Goal: Task Accomplishment & Management: Manage account settings

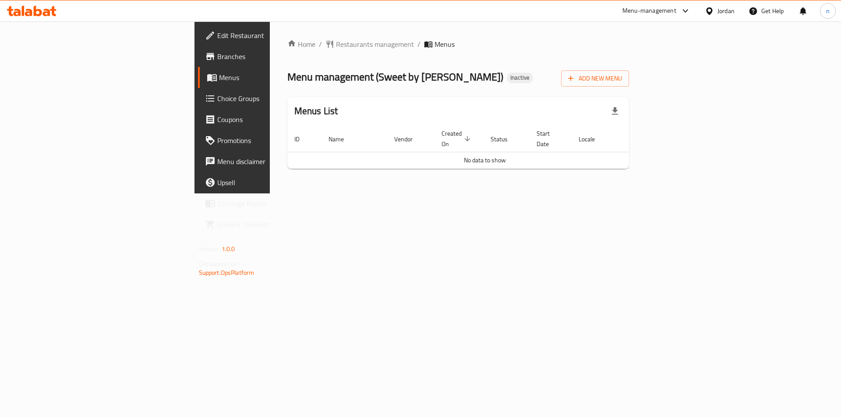
click at [452, 191] on div "Home / Restaurants management / Menus Menu management ( Sweet by Hadeel ) Inact…" at bounding box center [458, 107] width 377 height 172
click at [622, 82] on span "Add New Menu" at bounding box center [595, 78] width 54 height 11
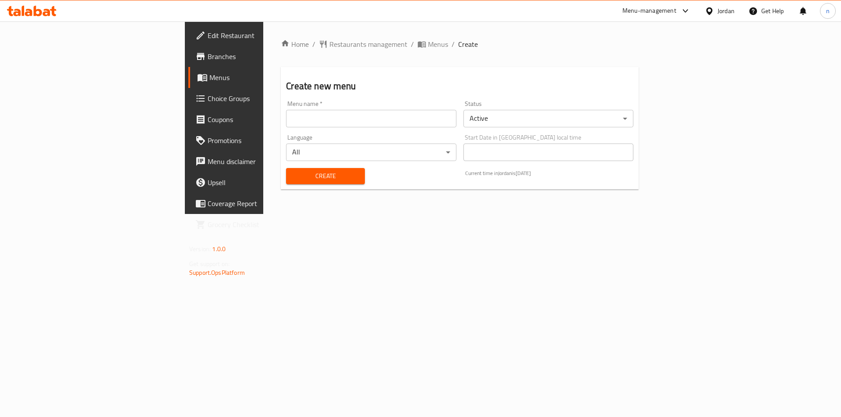
click at [286, 119] on input "text" at bounding box center [371, 119] width 170 height 18
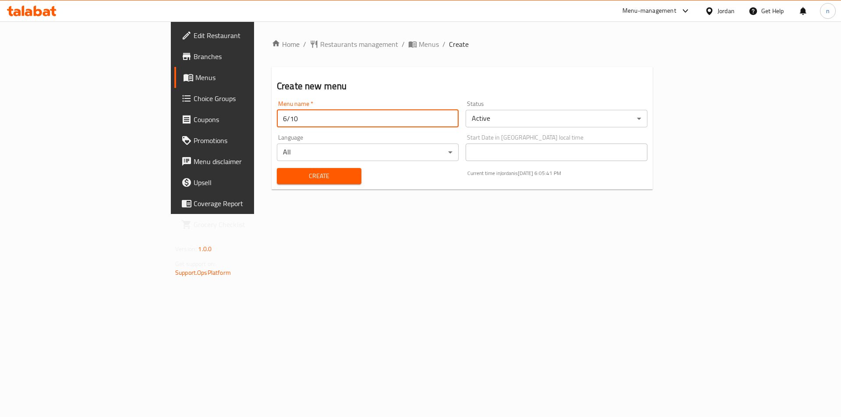
type input "6/10"
click at [284, 176] on span "Create" at bounding box center [319, 176] width 71 height 11
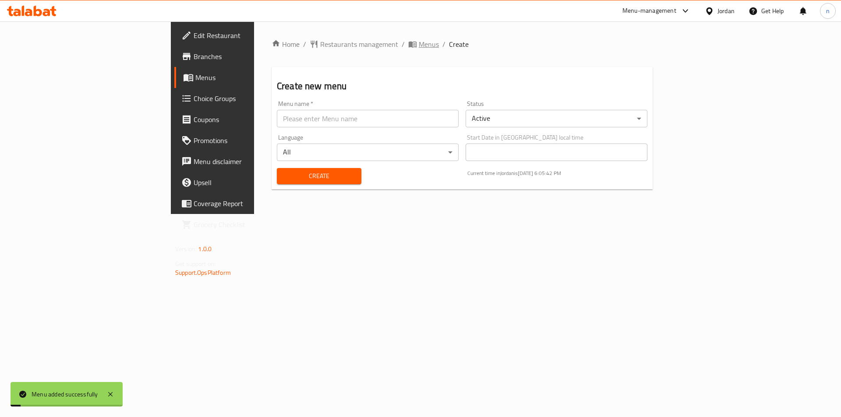
click at [419, 44] on span "Menus" at bounding box center [429, 44] width 20 height 11
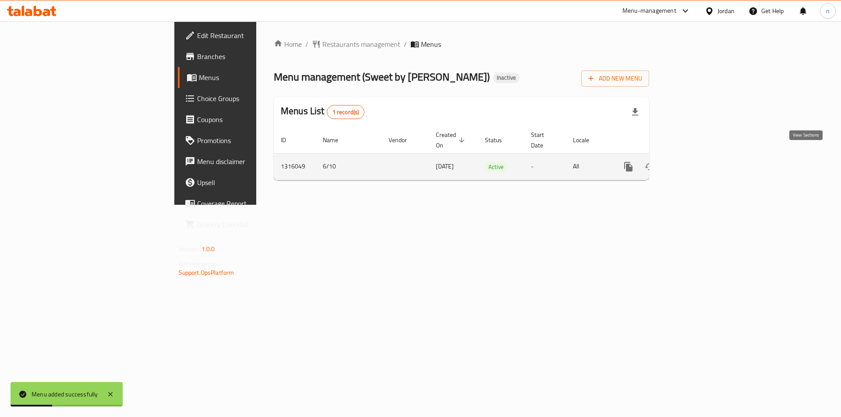
click at [695, 163] on icon "enhanced table" at bounding box center [692, 167] width 8 height 8
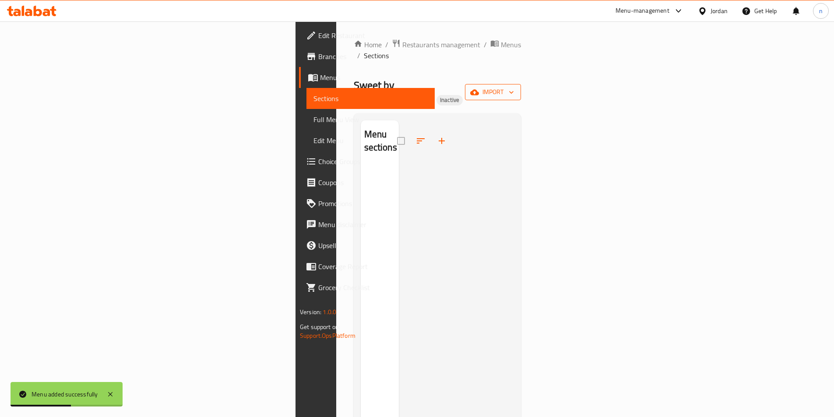
click at [516, 88] on icon "button" at bounding box center [511, 92] width 9 height 9
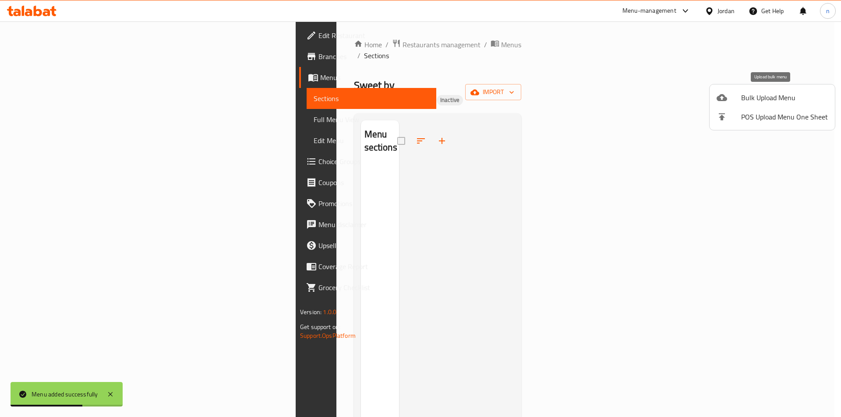
click at [774, 93] on span "Bulk Upload Menu" at bounding box center [784, 97] width 87 height 11
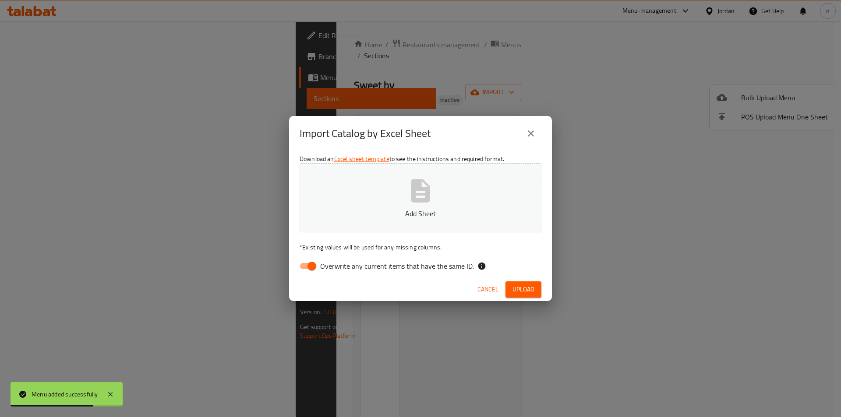
click at [305, 264] on input "Overwrite any current items that have the same ID." at bounding box center [312, 266] width 50 height 17
checkbox input "false"
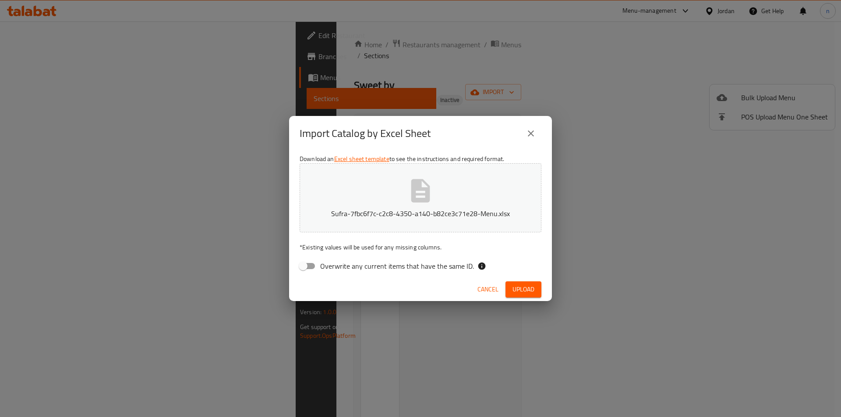
click at [521, 286] on span "Upload" at bounding box center [523, 289] width 22 height 11
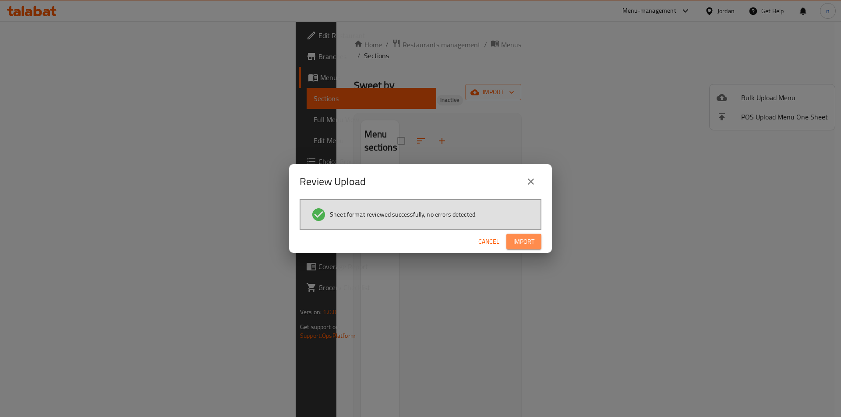
click at [528, 242] on span "Import" at bounding box center [523, 241] width 21 height 11
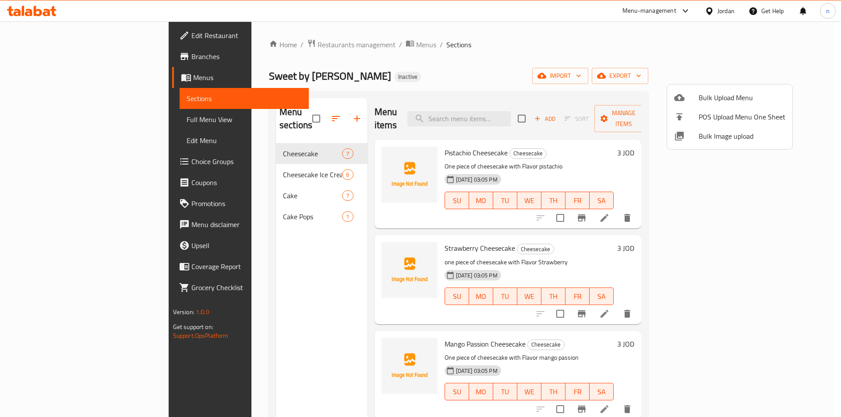
click at [443, 48] on div at bounding box center [420, 208] width 841 height 417
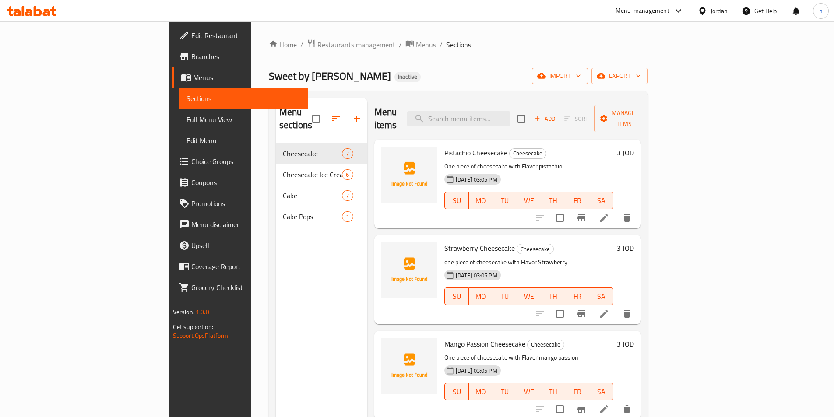
click at [187, 121] on span "Full Menu View" at bounding box center [244, 119] width 114 height 11
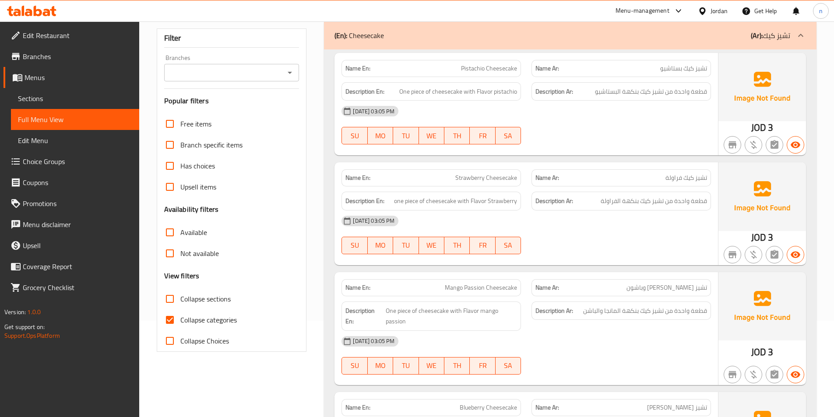
scroll to position [131, 0]
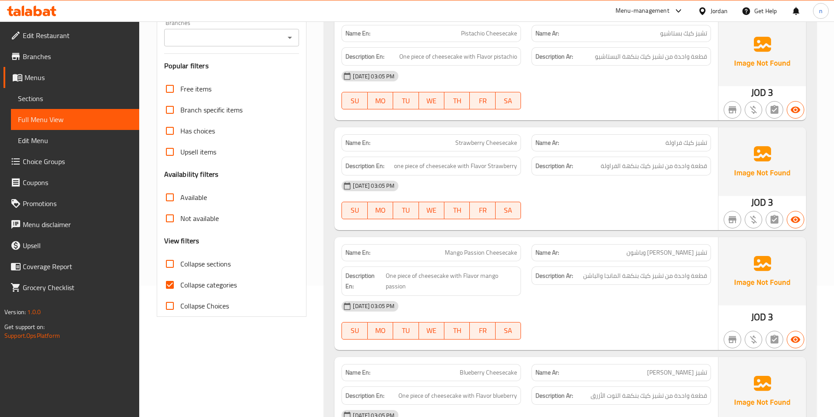
click at [169, 285] on input "Collapse categories" at bounding box center [169, 285] width 21 height 21
checkbox input "false"
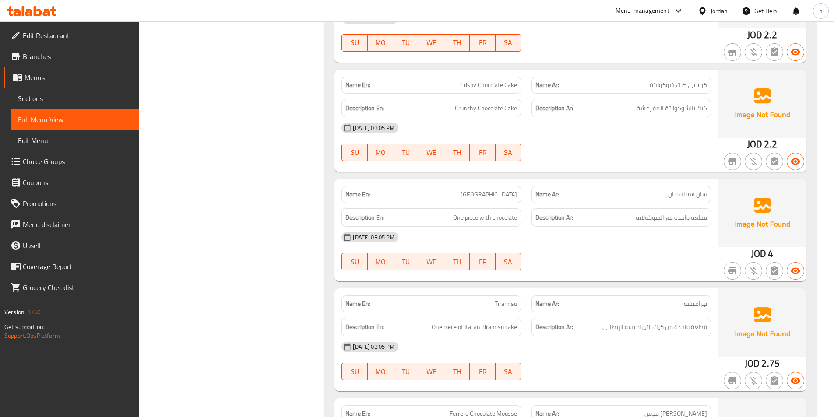
scroll to position [1795, 0]
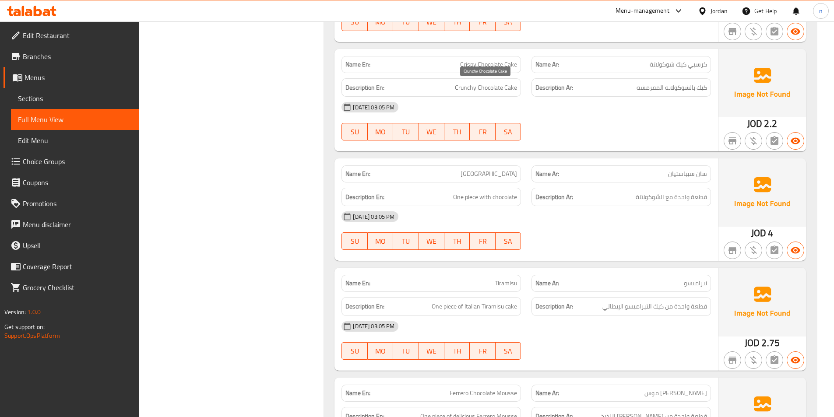
click at [464, 88] on span "Crunchy Chocolate Cake" at bounding box center [486, 87] width 62 height 11
copy span "Crunchy"
click at [468, 66] on span "Crispy Chocolate Cake" at bounding box center [488, 64] width 57 height 9
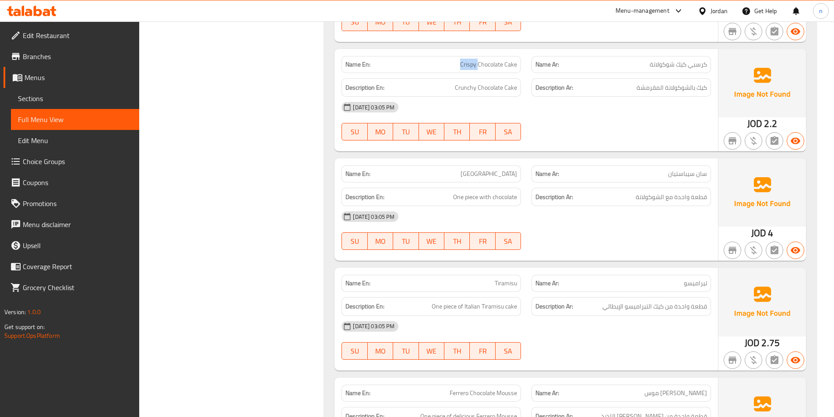
copy span "Crispy"
click at [508, 63] on span "Crispy Chocolate Cake" at bounding box center [488, 64] width 57 height 9
copy span "Crispy Chocolate Cake"
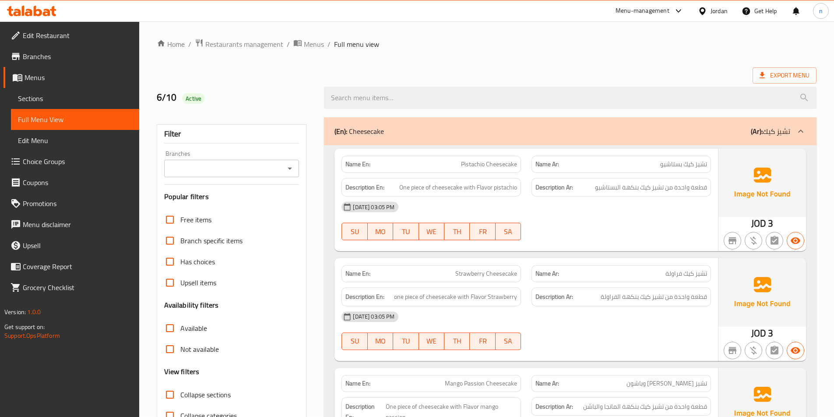
scroll to position [0, 0]
click at [28, 93] on span "Sections" at bounding box center [75, 98] width 114 height 11
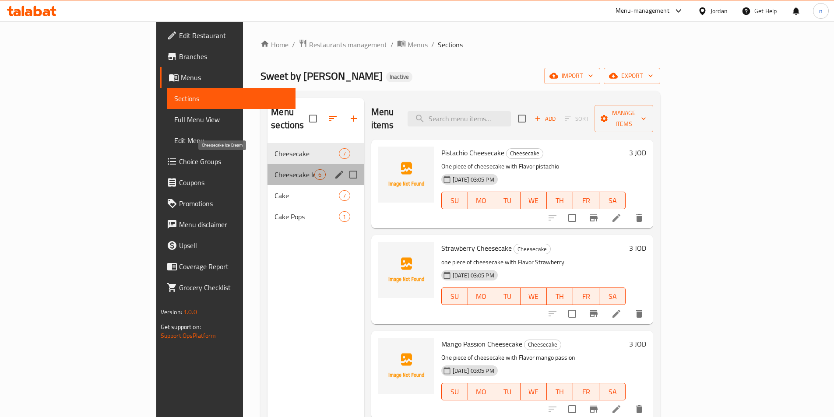
click at [275, 169] on span "Cheesecake Ice Cream" at bounding box center [295, 174] width 40 height 11
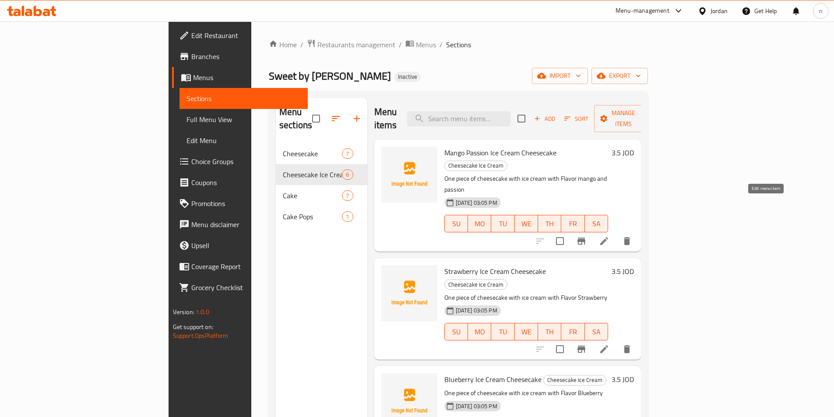
click at [608, 237] on icon at bounding box center [604, 241] width 8 height 8
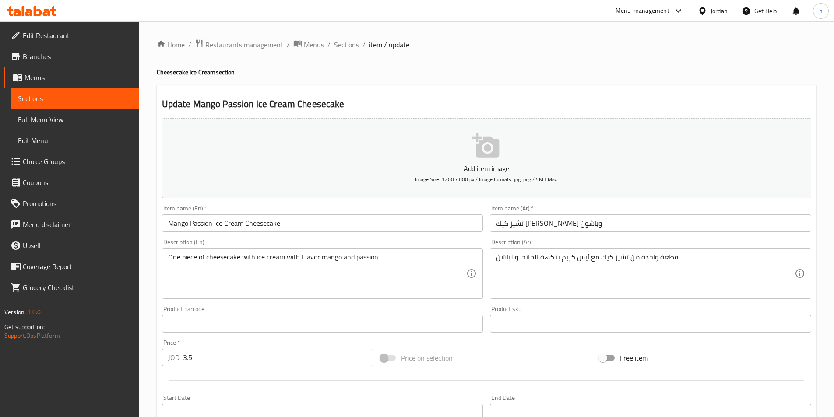
click at [521, 224] on input "تشيز كيك [PERSON_NAME] وباشون" at bounding box center [650, 224] width 321 height 18
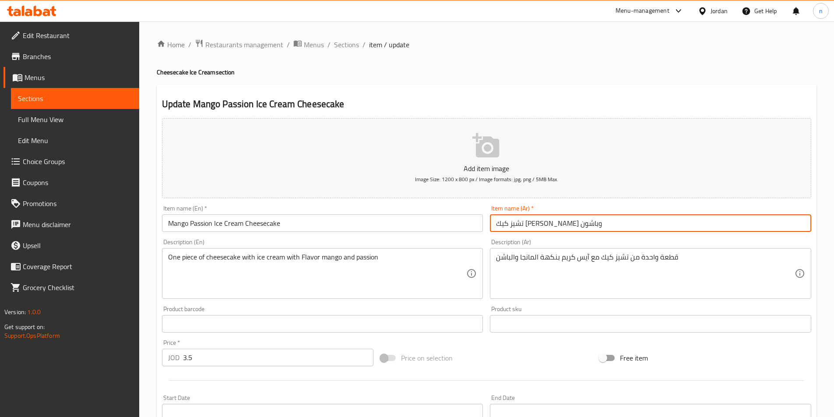
drag, startPoint x: 521, startPoint y: 224, endPoint x: 520, endPoint y: 220, distance: 4.4
click at [520, 220] on input "تشيز كيك [PERSON_NAME] وباشون" at bounding box center [650, 224] width 321 height 18
type input "تشيز كيك ايس كريم مانجو وباشون"
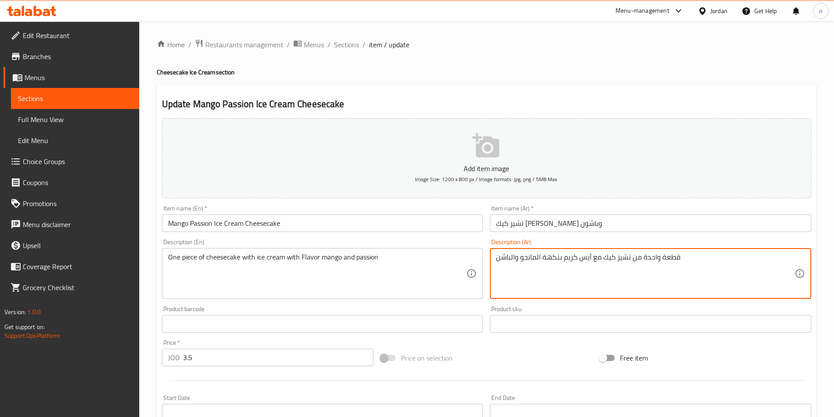
scroll to position [201, 0]
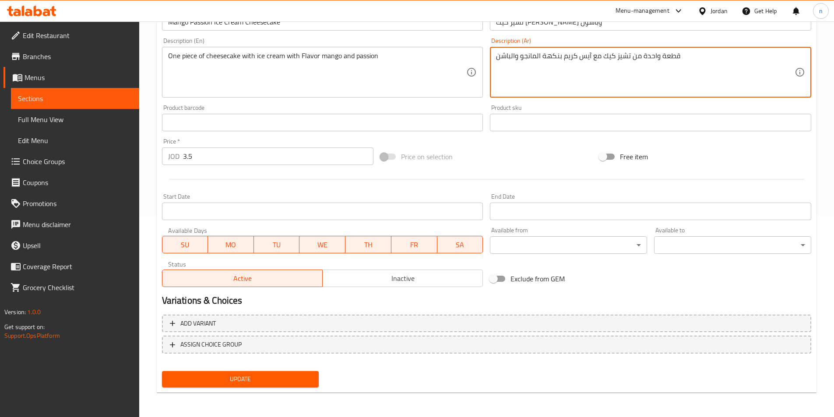
type textarea "قطعة واحدة من تشيز كيك مع آيس كريم بنكهة المانجو والباشن"
click at [246, 377] on span "Update" at bounding box center [240, 379] width 143 height 11
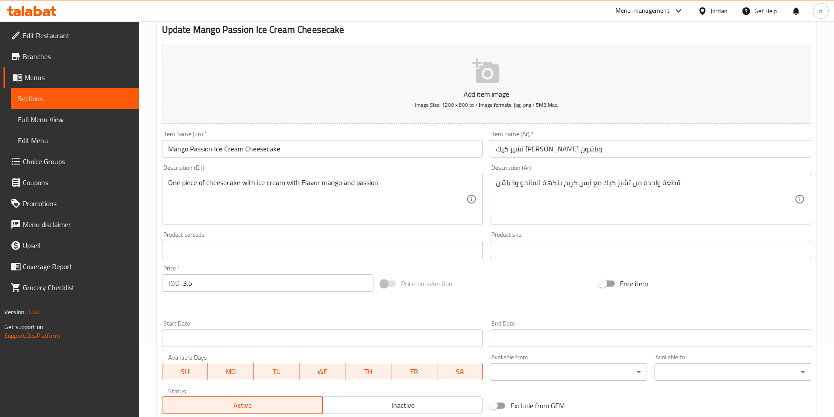
scroll to position [0, 0]
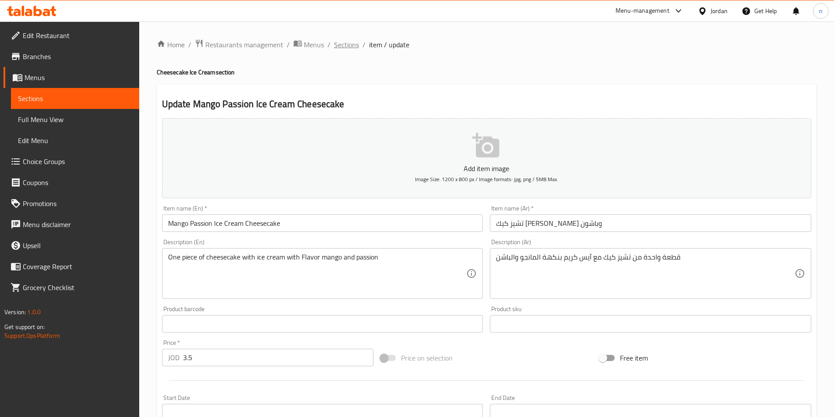
click at [346, 45] on span "Sections" at bounding box center [346, 44] width 25 height 11
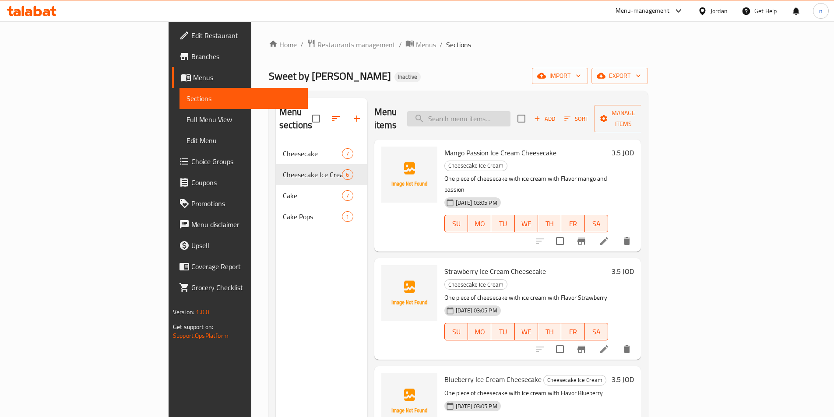
click at [511, 115] on input "search" at bounding box center [458, 118] width 103 height 15
paste input "Crispy Chocolate Cake"
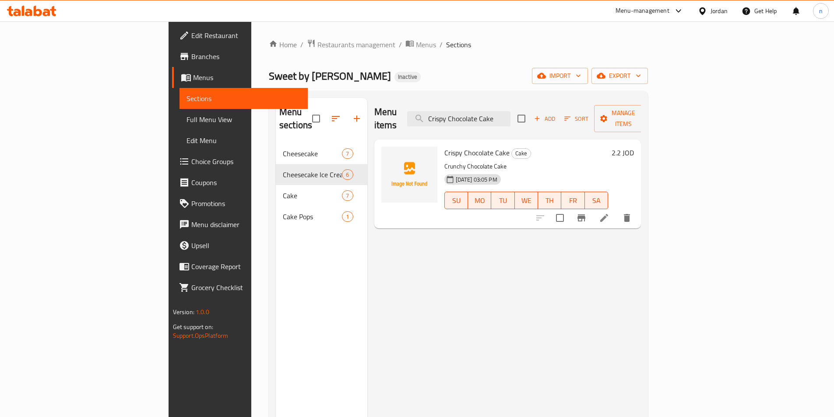
type input "Crispy Chocolate Cake"
click at [610, 213] on icon at bounding box center [604, 218] width 11 height 11
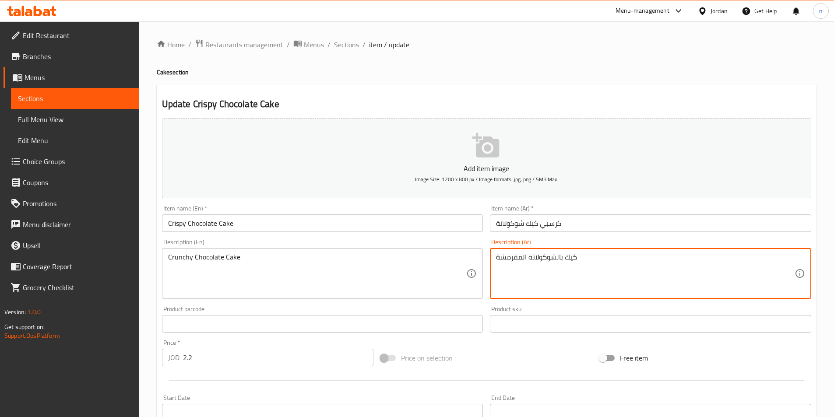
drag, startPoint x: 522, startPoint y: 257, endPoint x: 488, endPoint y: 261, distance: 33.9
paste textarea "رانشي"
click at [557, 260] on textarea "كيك بالشوكولاتة الكرانشي" at bounding box center [645, 274] width 299 height 42
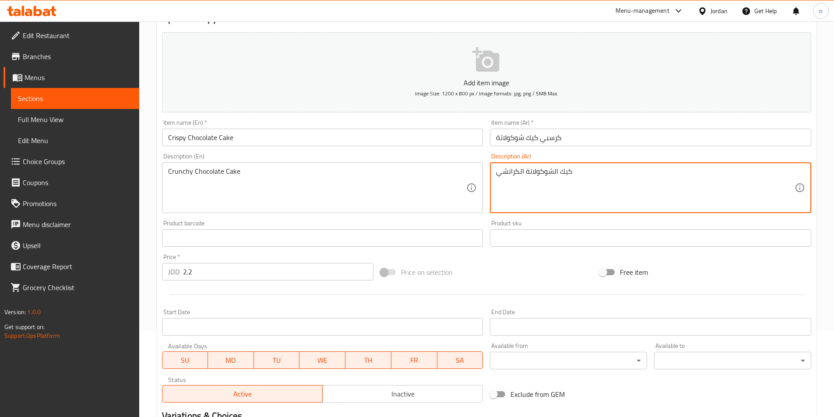
scroll to position [201, 0]
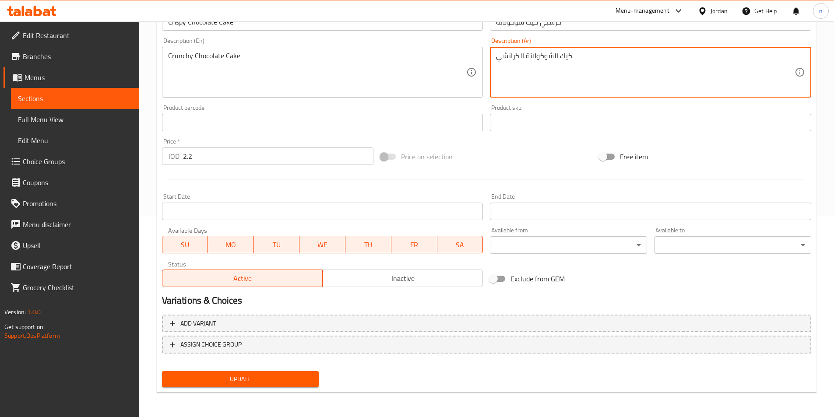
type textarea "كيك الشوكولاتة الكرانشي"
click at [261, 379] on span "Update" at bounding box center [240, 379] width 143 height 11
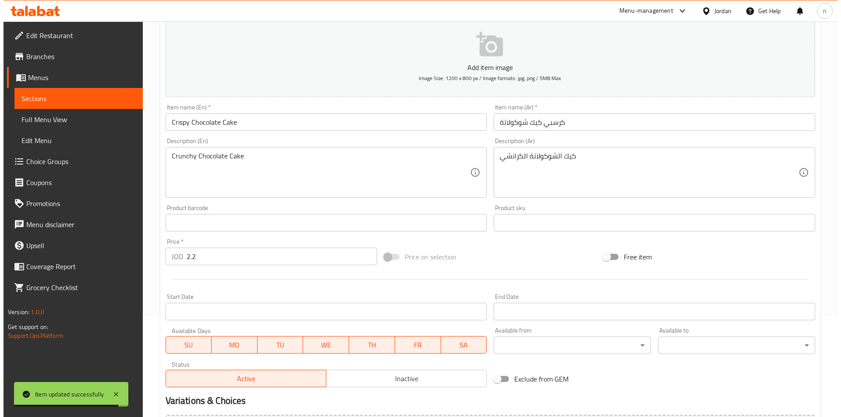
scroll to position [0, 0]
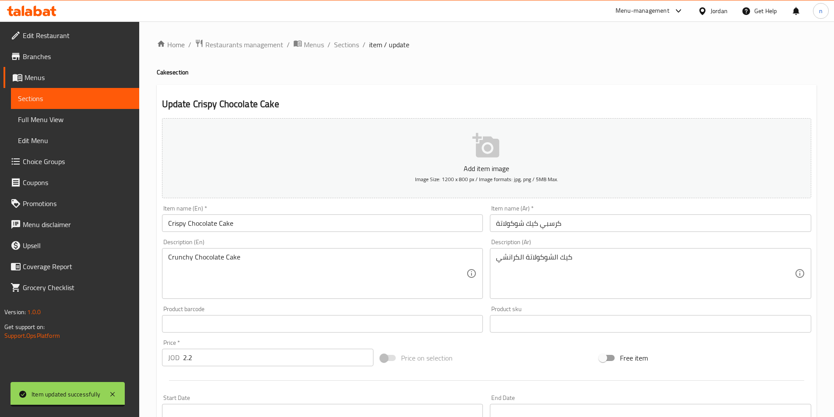
click at [345, 44] on span "Sections" at bounding box center [346, 44] width 25 height 11
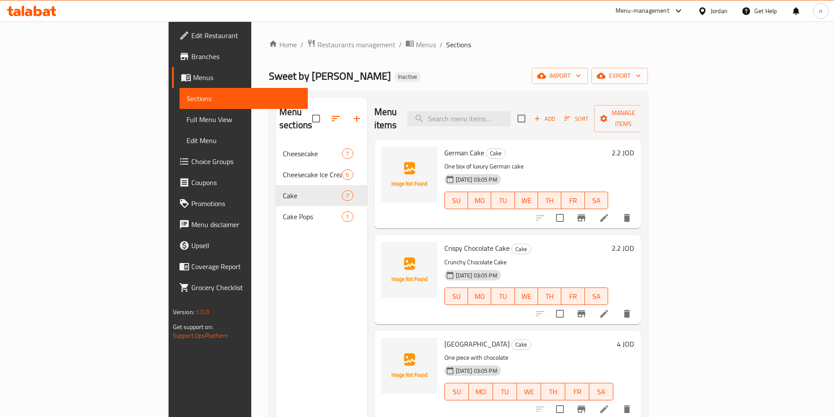
click at [191, 161] on span "Choice Groups" at bounding box center [245, 161] width 109 height 11
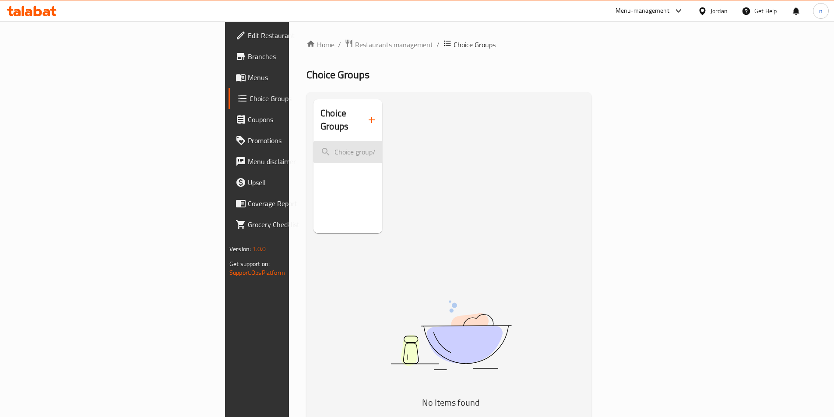
click at [314, 141] on input "search" at bounding box center [348, 152] width 69 height 22
click at [367, 115] on icon "button" at bounding box center [372, 120] width 11 height 11
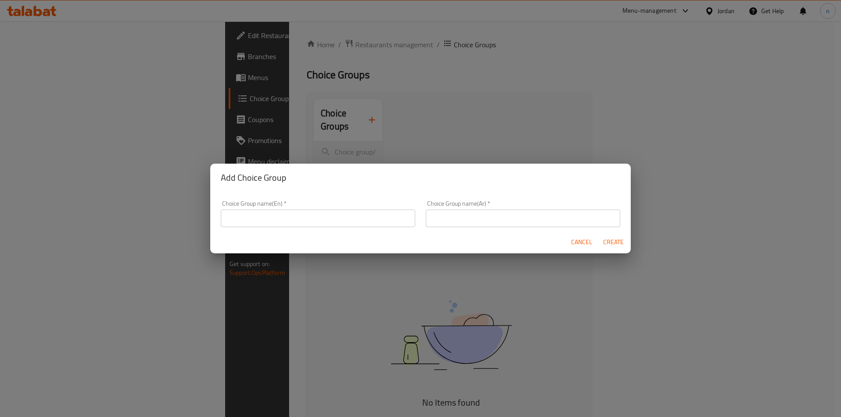
click at [269, 219] on input "text" at bounding box center [318, 219] width 194 height 18
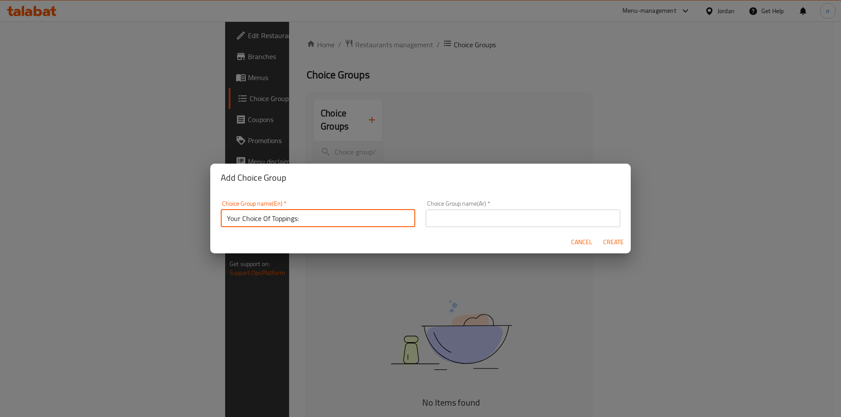
type input "Your Choice Of Toppings:"
click at [453, 217] on input "text" at bounding box center [523, 219] width 194 height 18
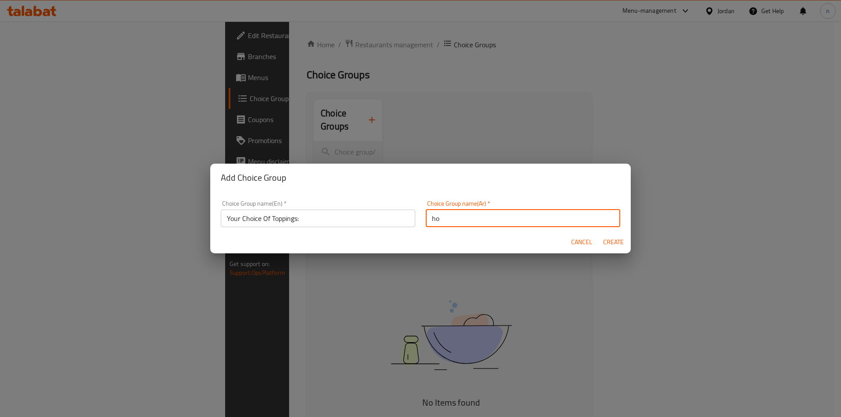
type input "h"
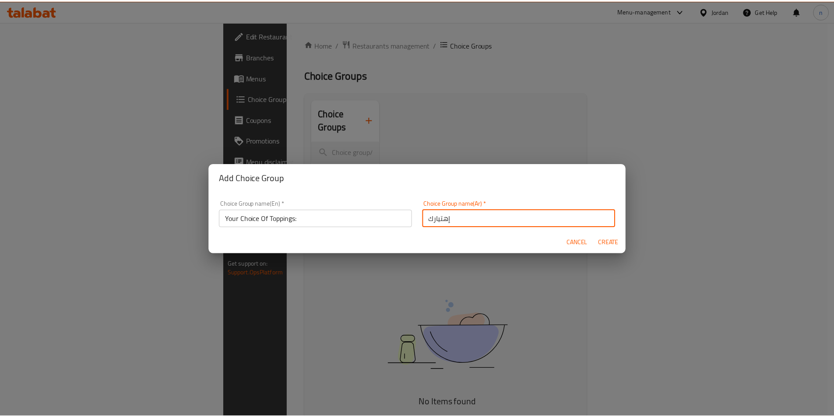
scroll to position [3, 0]
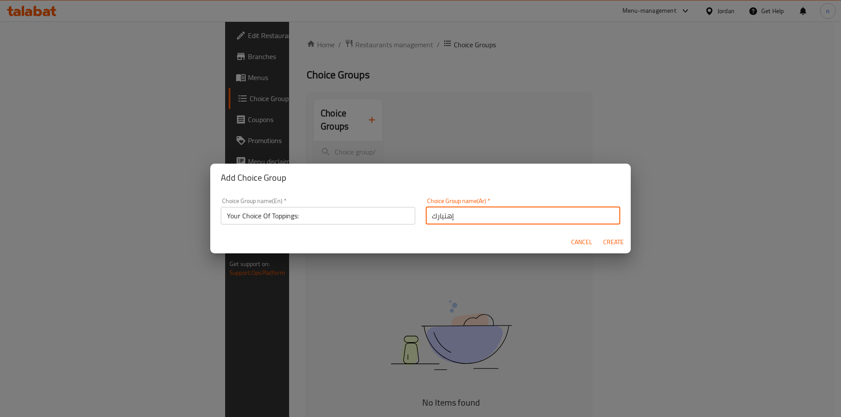
drag, startPoint x: 444, startPoint y: 220, endPoint x: 447, endPoint y: 225, distance: 5.1
click at [447, 225] on div "Choice Group name(Ar)   * إهتيارك Choice Group name(Ar) *" at bounding box center [522, 211] width 205 height 37
drag, startPoint x: 427, startPoint y: 215, endPoint x: 497, endPoint y: 221, distance: 70.3
click at [427, 215] on input "إختيارك" at bounding box center [523, 216] width 194 height 18
click at [515, 216] on input "إختيارك" at bounding box center [523, 216] width 194 height 18
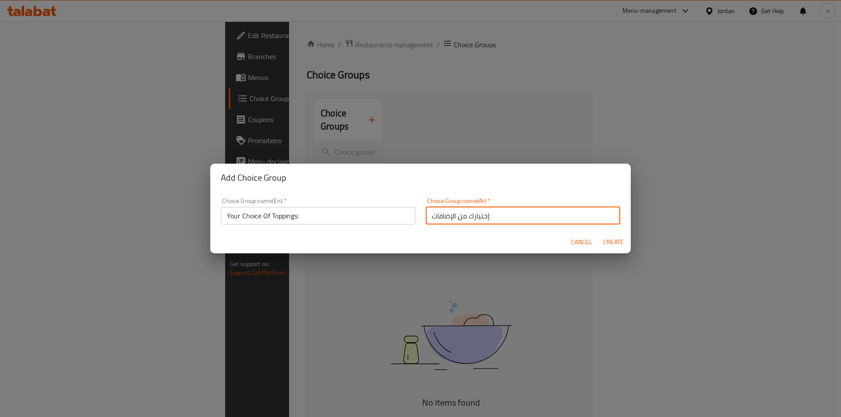
type input "إختيارك من الإضافات:"
click at [612, 243] on span "Create" at bounding box center [613, 242] width 21 height 11
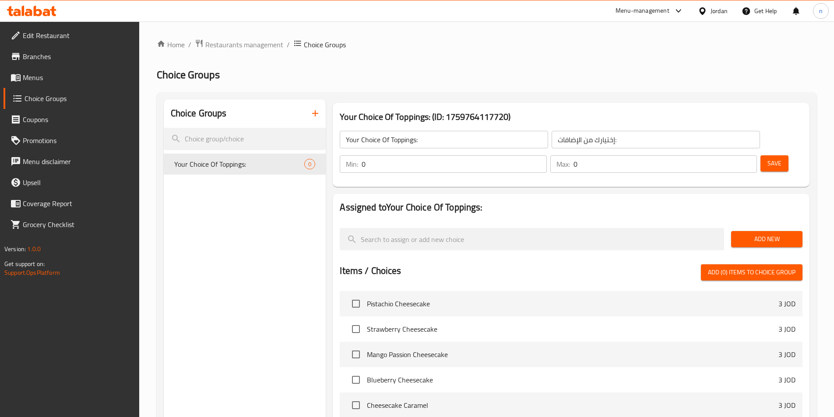
click at [771, 234] on span "Add New" at bounding box center [766, 239] width 57 height 11
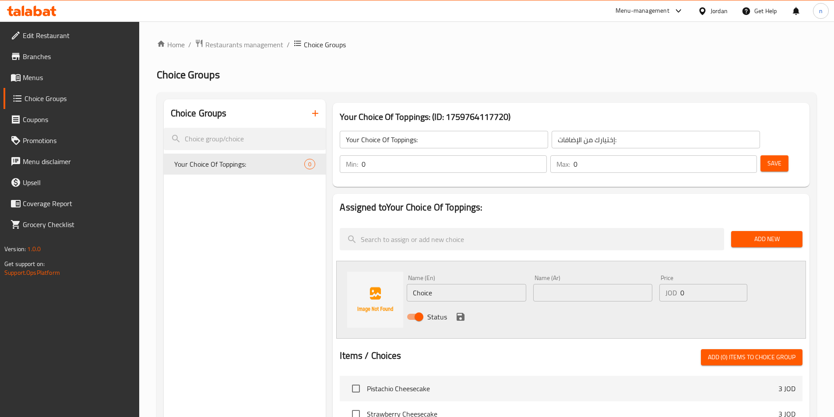
click at [574, 284] on input "text" at bounding box center [592, 293] width 119 height 18
paste input "بلوبيري"
type input "بلوبيري"
drag, startPoint x: 435, startPoint y: 268, endPoint x: 398, endPoint y: 272, distance: 37.1
click at [398, 272] on div "Name (En) Choice Name (En) Name (Ar) بلوبيري Name (Ar) Price JOD 0 Price Status" at bounding box center [571, 300] width 470 height 78
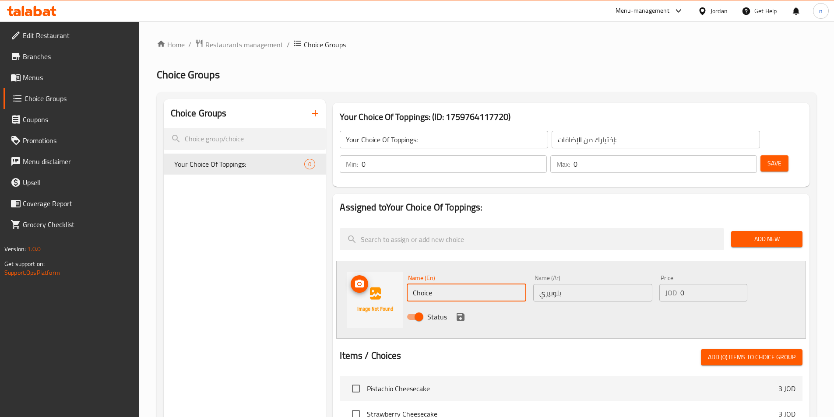
paste input "Blueberry"
type input "Blueberry"
click at [457, 313] on icon "save" at bounding box center [461, 317] width 8 height 8
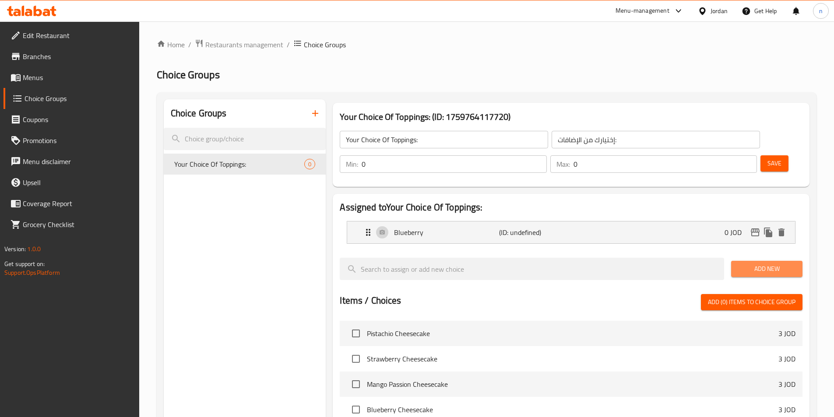
click at [771, 264] on span "Add New" at bounding box center [766, 269] width 57 height 11
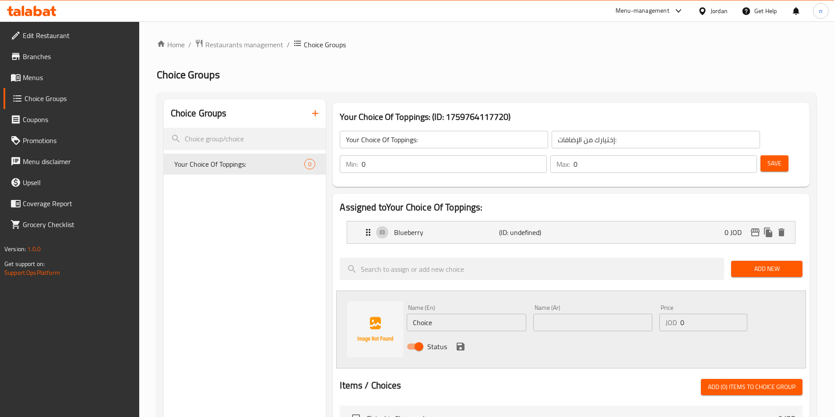
click at [547, 314] on input "text" at bounding box center [592, 323] width 119 height 18
paste input "فراولة"
type input "فراولة"
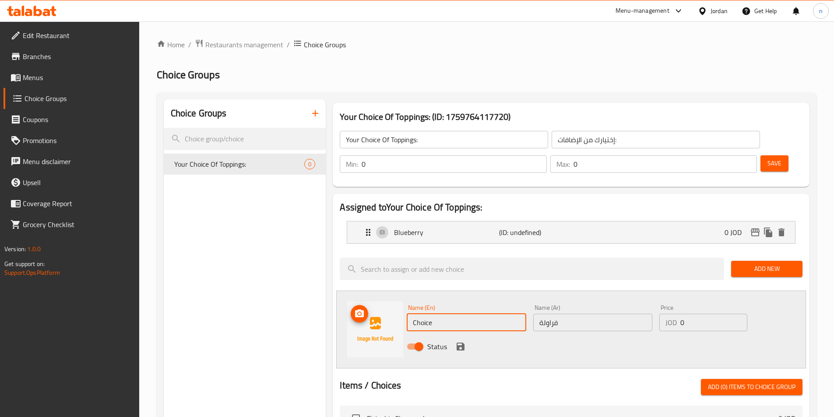
drag, startPoint x: 433, startPoint y: 299, endPoint x: 397, endPoint y: 304, distance: 36.2
click at [397, 304] on div "Name (En) Choice Name (En) Name (Ar) فراولة Name (Ar) Price JOD 0 Price Status" at bounding box center [571, 330] width 470 height 78
paste input "Strawberry"
type input "Strawberry"
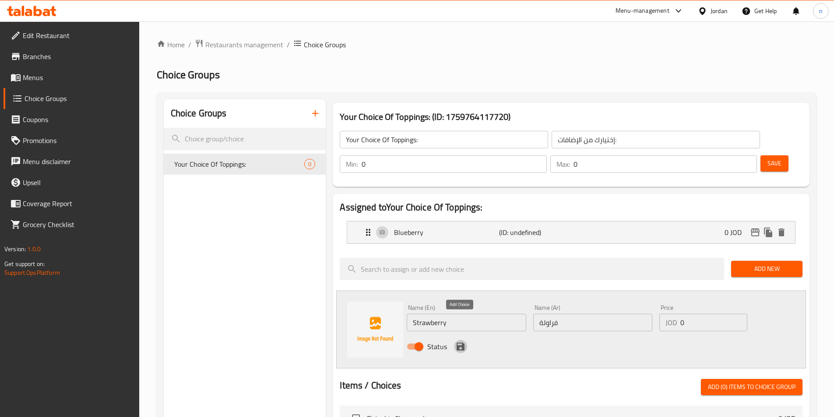
click at [464, 343] on icon "save" at bounding box center [461, 347] width 8 height 8
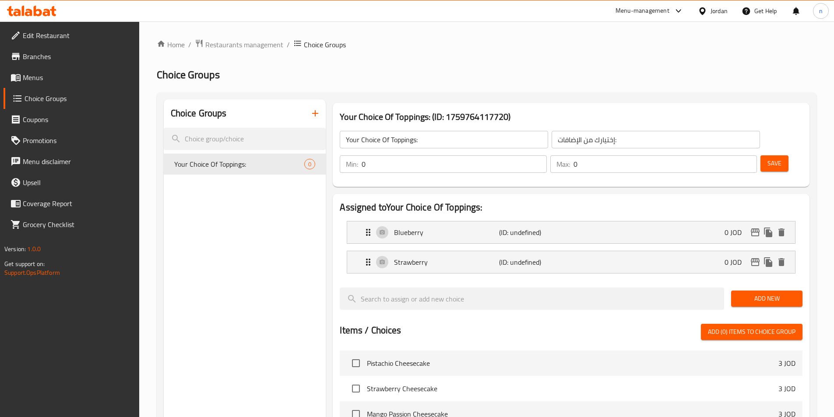
click at [742, 293] on span "Add New" at bounding box center [766, 298] width 57 height 11
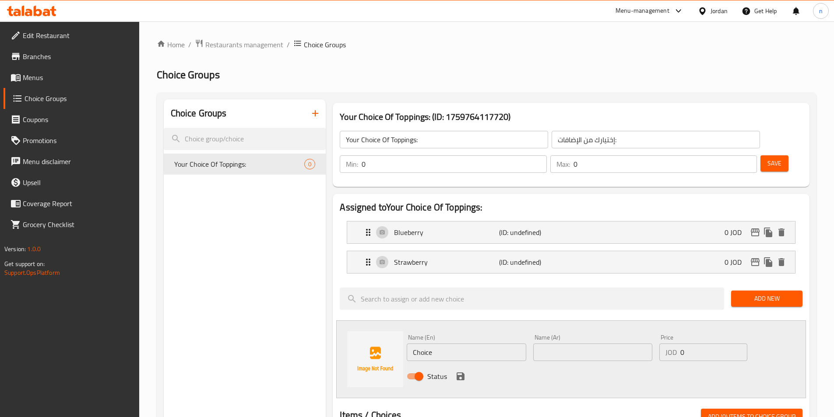
click at [590, 344] on input "text" at bounding box center [592, 353] width 119 height 18
paste input "منجا باشن"
click at [564, 344] on input "منجا باشن" at bounding box center [592, 353] width 119 height 18
drag, startPoint x: 555, startPoint y: 331, endPoint x: 553, endPoint y: 327, distance: 4.7
click at [553, 344] on input "مانجا باشن" at bounding box center [592, 353] width 119 height 18
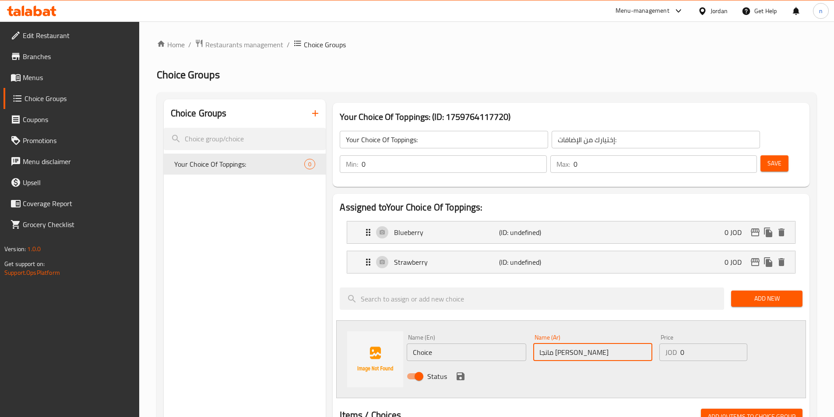
click at [555, 344] on input "مانجا باشن" at bounding box center [592, 353] width 119 height 18
drag, startPoint x: 557, startPoint y: 329, endPoint x: 556, endPoint y: 322, distance: 7.0
click at [556, 344] on input "مانجا باشن" at bounding box center [592, 353] width 119 height 18
click at [544, 344] on input "مانجو باشن" at bounding box center [592, 353] width 119 height 18
drag, startPoint x: 591, startPoint y: 324, endPoint x: 526, endPoint y: 324, distance: 65.2
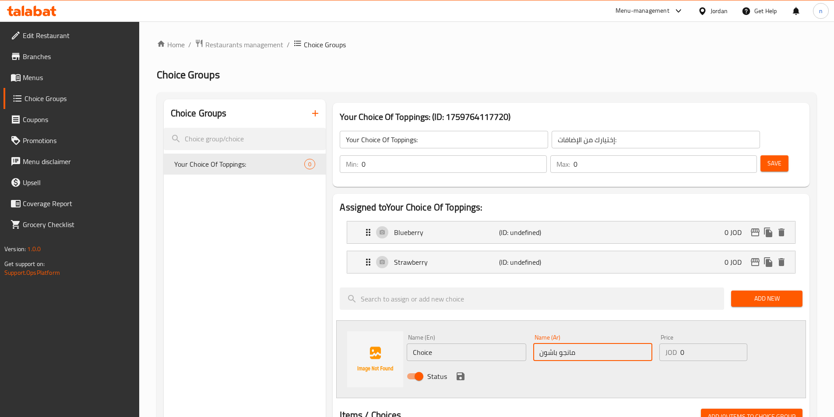
click at [526, 331] on div "Name (En) Choice Name (En) Name (Ar) مانجو باشون Name (Ar) Price JOD 0 Price St…" at bounding box center [592, 359] width 379 height 57
type input "مانجو باشون"
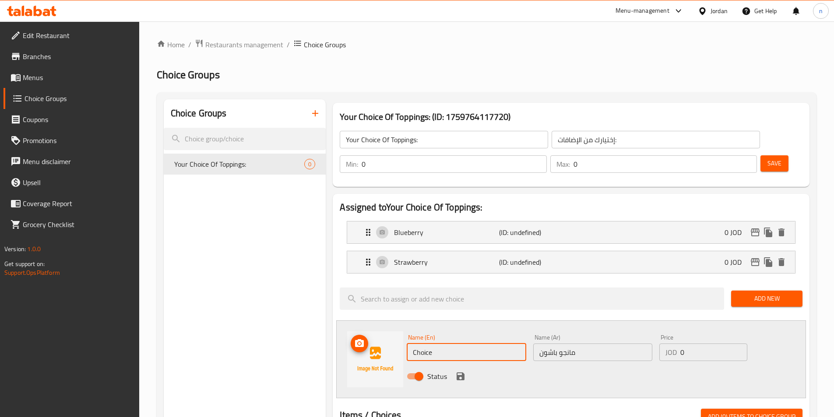
drag, startPoint x: 434, startPoint y: 331, endPoint x: 399, endPoint y: 331, distance: 34.6
click at [399, 331] on div "Name (En) Choice Name (En) Name (Ar) مانجو باشون Name (Ar) Price JOD 0 Price St…" at bounding box center [571, 360] width 470 height 78
paste input "passion"
click at [412, 344] on input "passion" at bounding box center [466, 353] width 119 height 18
paste input "Mango"
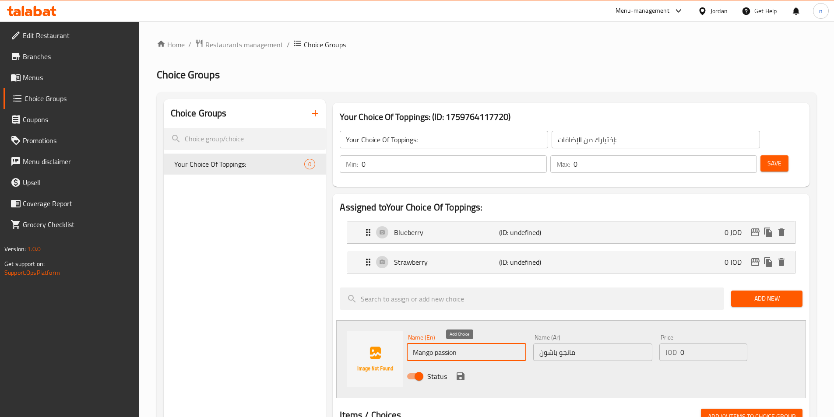
type input "Mango passion"
click at [458, 373] on icon "save" at bounding box center [461, 377] width 8 height 8
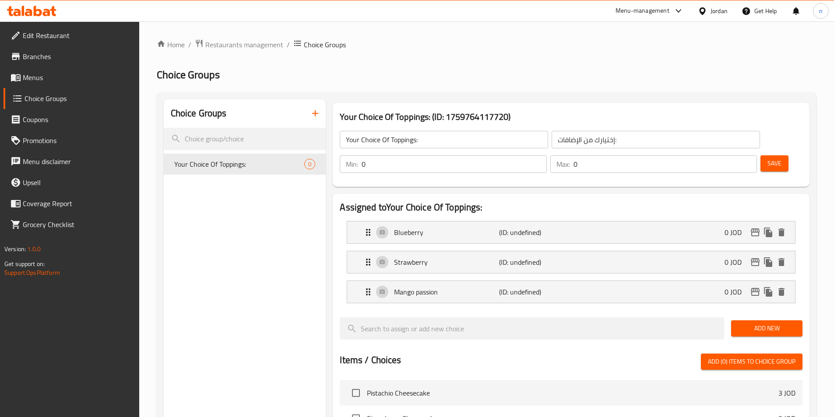
click at [763, 323] on span "Add New" at bounding box center [766, 328] width 57 height 11
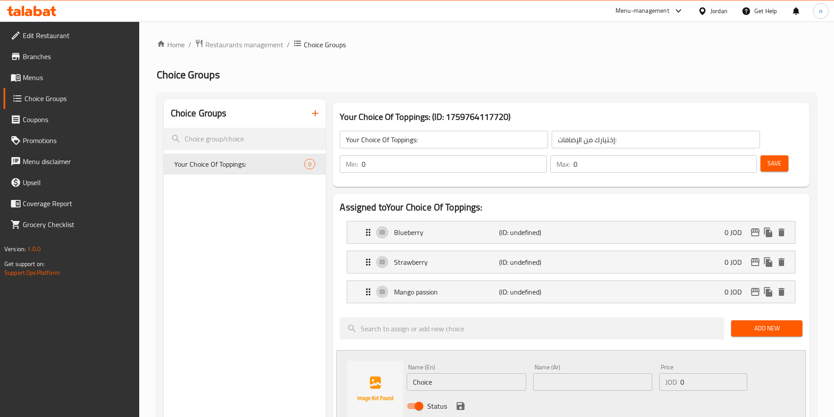
scroll to position [88, 0]
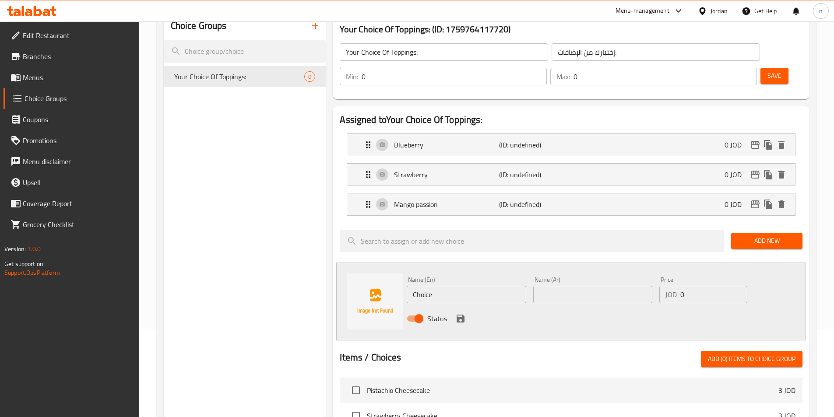
click at [552, 286] on input "text" at bounding box center [592, 295] width 119 height 18
paste input "كراميل"
type input "كراميل"
click at [433, 286] on input "Choice" at bounding box center [466, 295] width 119 height 18
click at [436, 286] on input "Choice" at bounding box center [466, 295] width 119 height 18
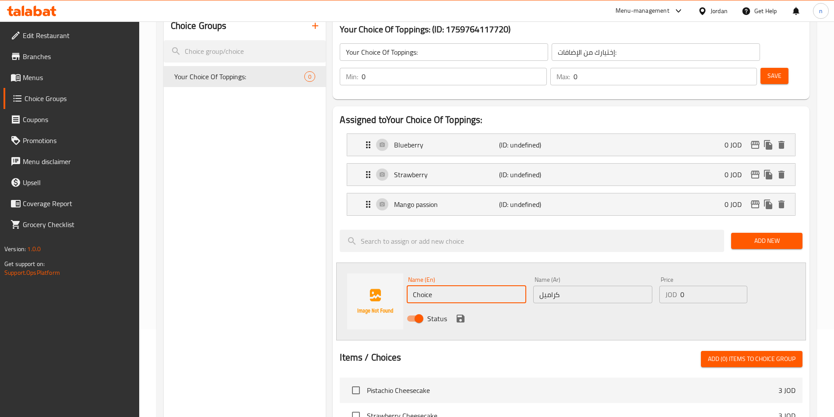
click at [436, 286] on input "Choice" at bounding box center [466, 295] width 119 height 18
paste input "aramel"
type input "Caramel"
click at [583, 307] on div "Status" at bounding box center [592, 319] width 379 height 24
click at [460, 315] on icon "save" at bounding box center [461, 319] width 8 height 8
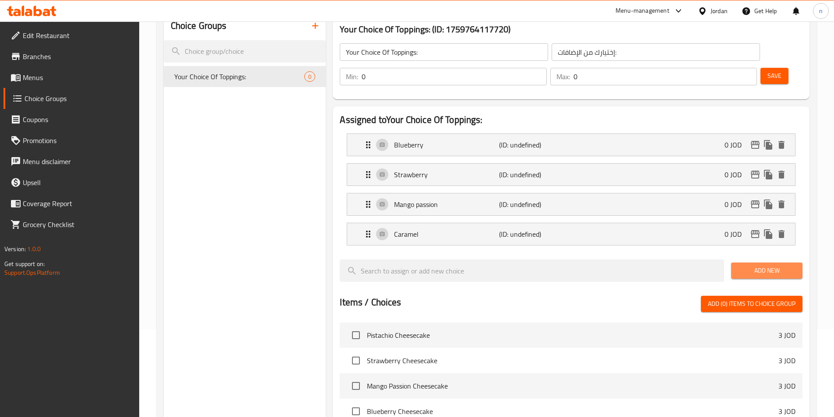
click at [756, 265] on span "Add New" at bounding box center [766, 270] width 57 height 11
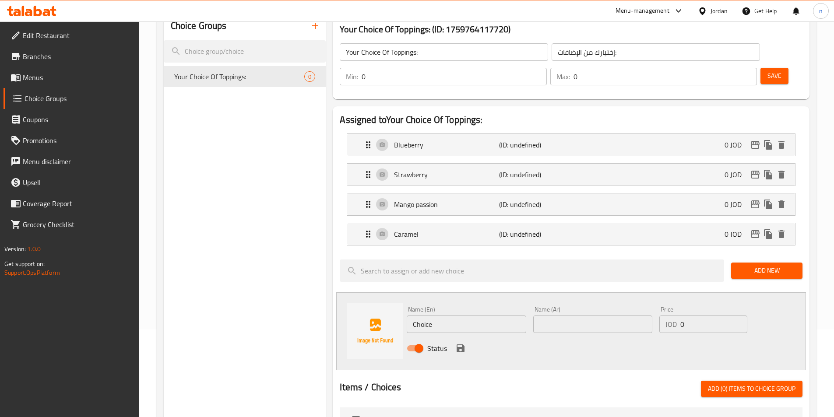
click at [572, 316] on input "text" at bounding box center [592, 325] width 119 height 18
paste input "بستاشيو"
type input "بستاشيو"
click at [439, 316] on input "Choice" at bounding box center [466, 325] width 119 height 18
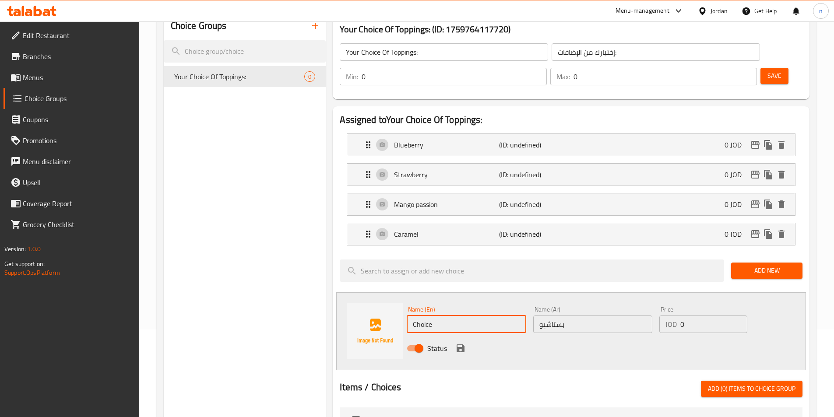
paste input "Pistachio"
type input "Pistachio"
drag, startPoint x: 588, startPoint y: 330, endPoint x: 552, endPoint y: 328, distance: 36.4
click at [588, 337] on div "Status" at bounding box center [592, 349] width 379 height 24
click at [462, 343] on icon "save" at bounding box center [460, 348] width 11 height 11
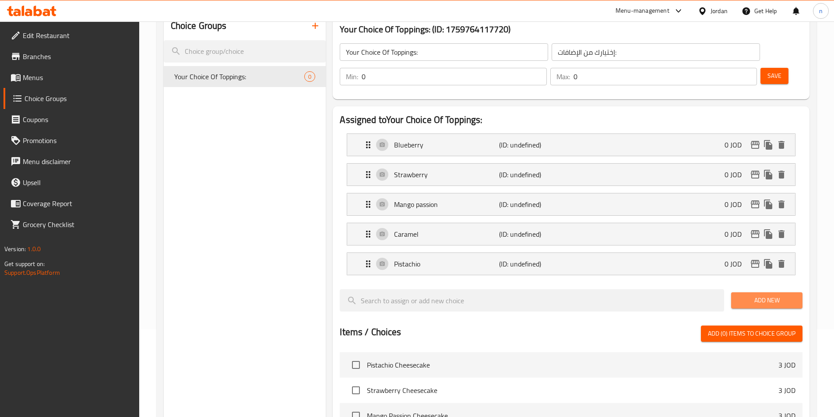
click at [750, 295] on span "Add New" at bounding box center [766, 300] width 57 height 11
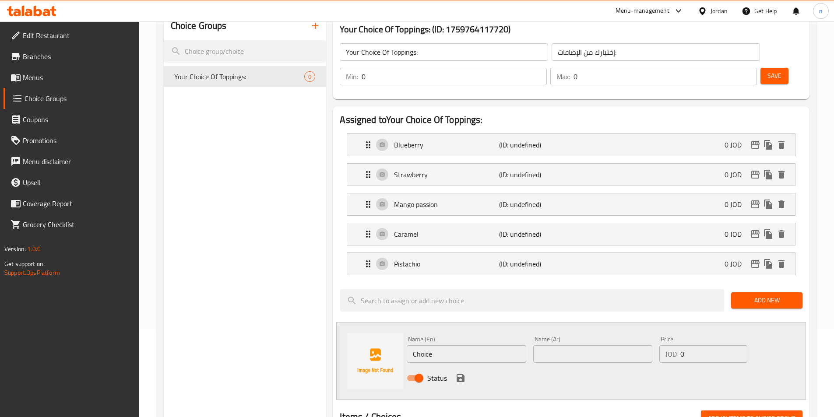
click at [564, 346] on input "text" at bounding box center [592, 355] width 119 height 18
paste input "شوكولاتة"
type input "شوكولاتة"
drag, startPoint x: 437, startPoint y: 332, endPoint x: 402, endPoint y: 336, distance: 35.2
click at [402, 336] on div "Name (En) Choice Name (En) Name (Ar) شوكولاتة Name (Ar) Price JOD 0 Price Status" at bounding box center [571, 361] width 470 height 78
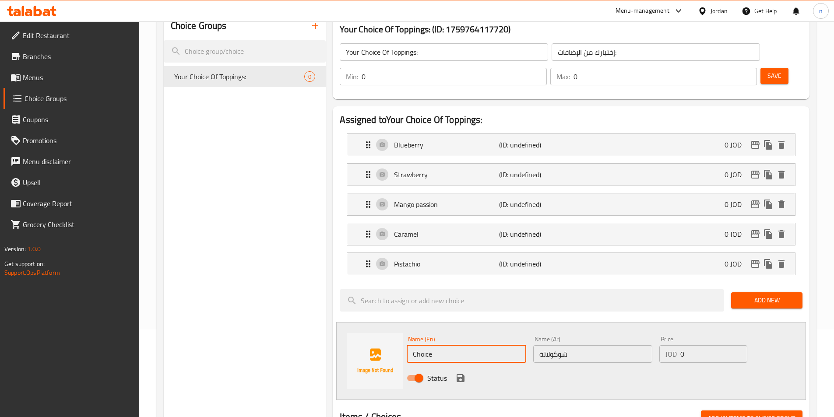
paste input "colat"
type input "Chocolate"
click at [462, 373] on icon "save" at bounding box center [460, 378] width 11 height 11
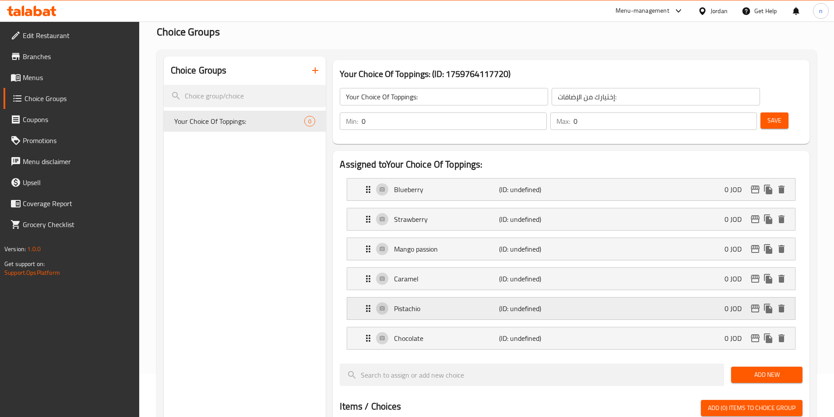
scroll to position [0, 0]
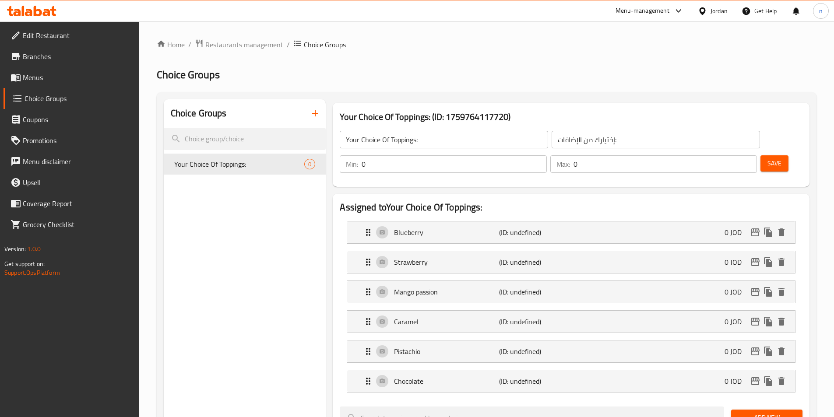
click at [768, 158] on span "Save" at bounding box center [775, 163] width 14 height 11
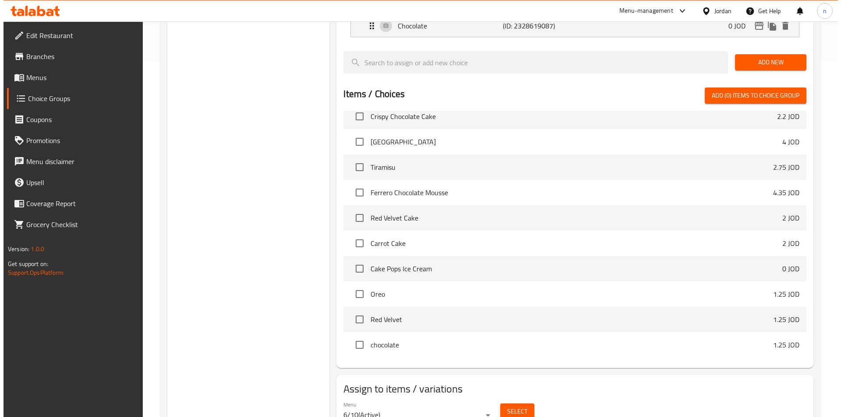
scroll to position [371, 0]
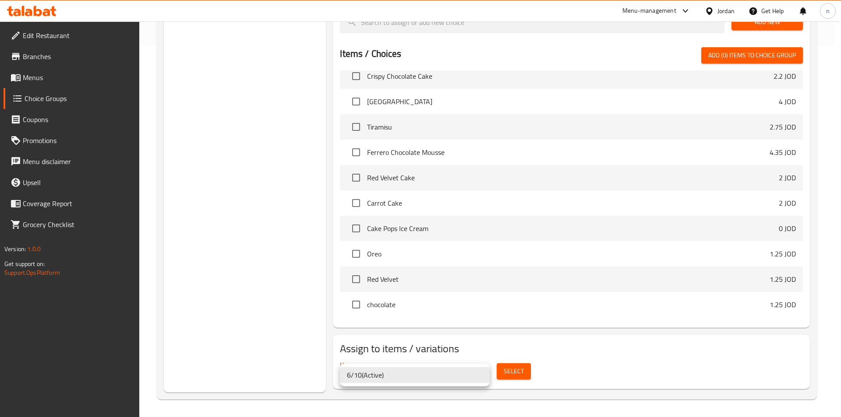
click at [486, 374] on li "6/10 ( Active )" at bounding box center [415, 375] width 150 height 16
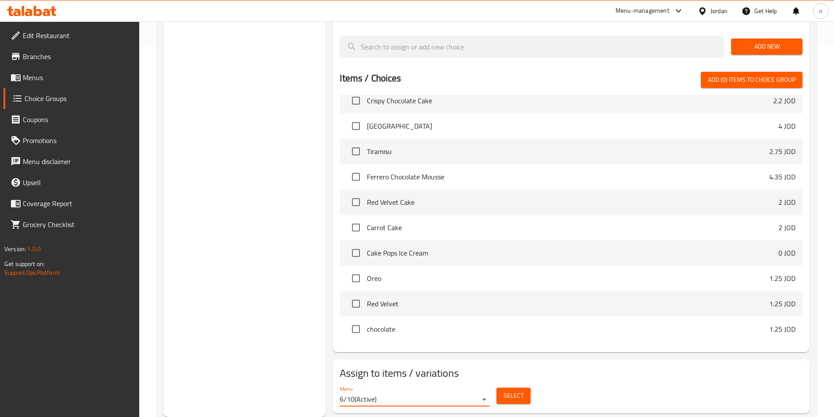
click at [510, 391] on span "Select" at bounding box center [514, 396] width 20 height 11
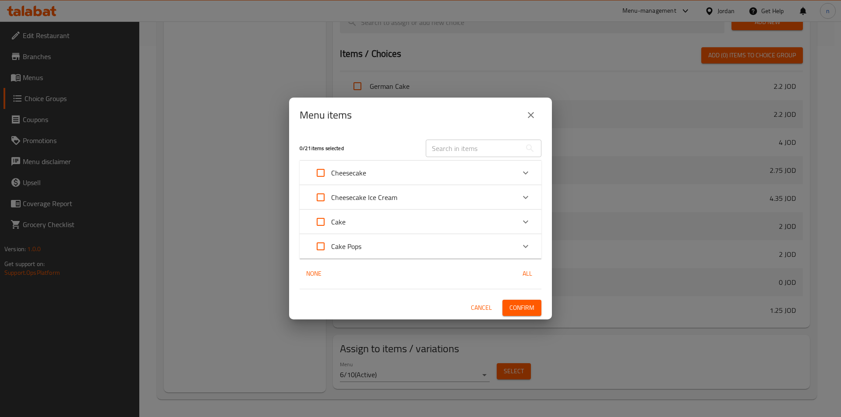
click at [318, 173] on input "Expand" at bounding box center [320, 172] width 21 height 21
checkbox input "true"
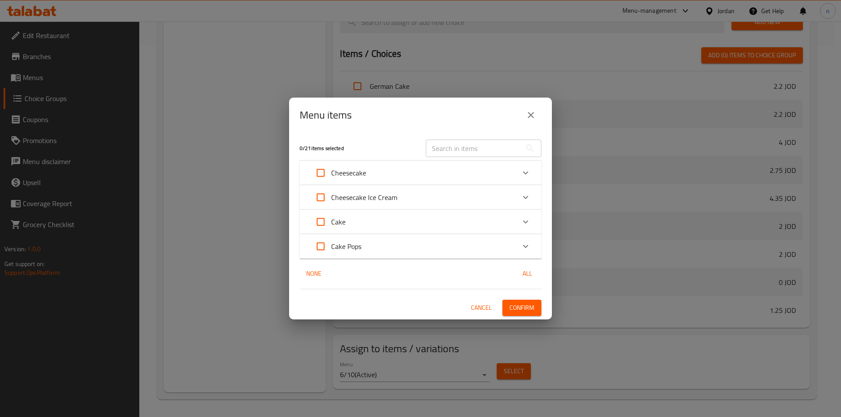
checkbox input "true"
click at [528, 173] on icon "Expand" at bounding box center [525, 173] width 11 height 11
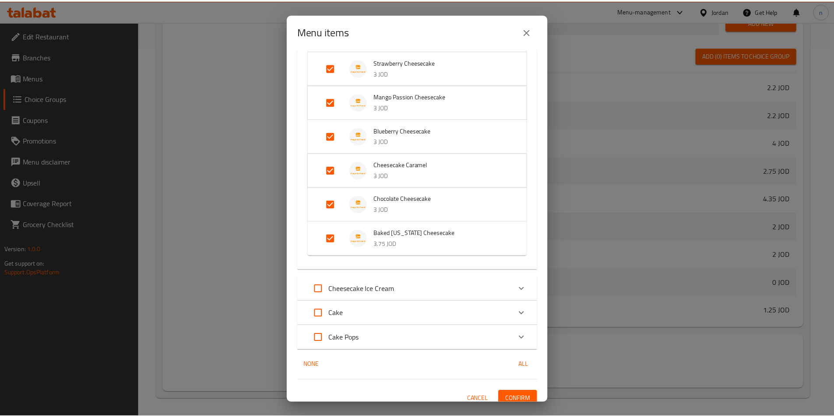
scroll to position [110, 0]
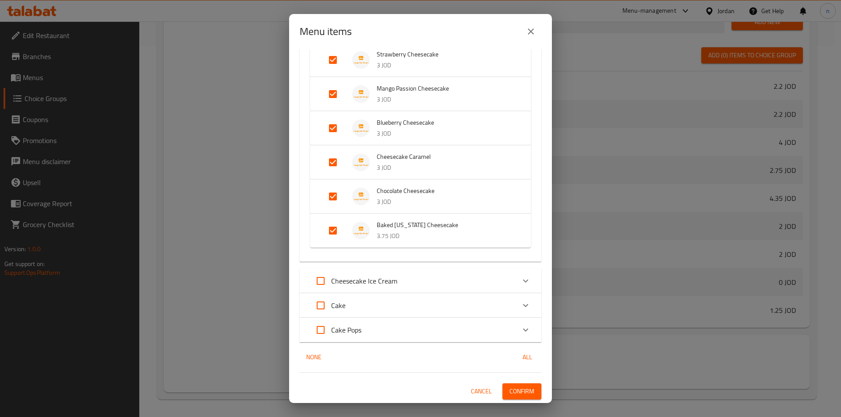
click at [518, 387] on span "Confirm" at bounding box center [521, 391] width 25 height 11
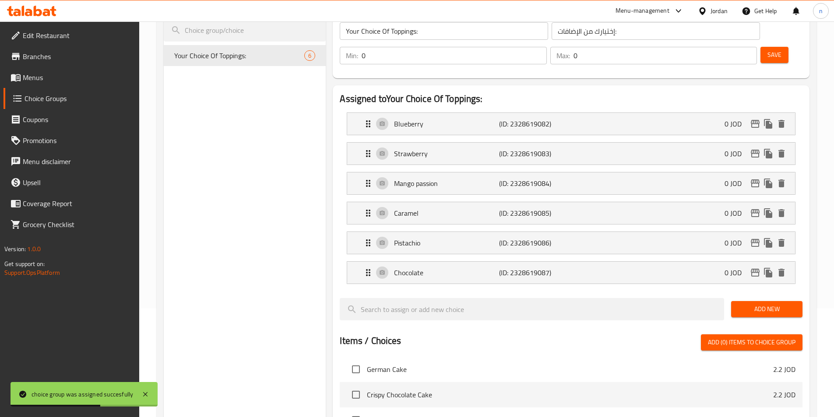
scroll to position [0, 0]
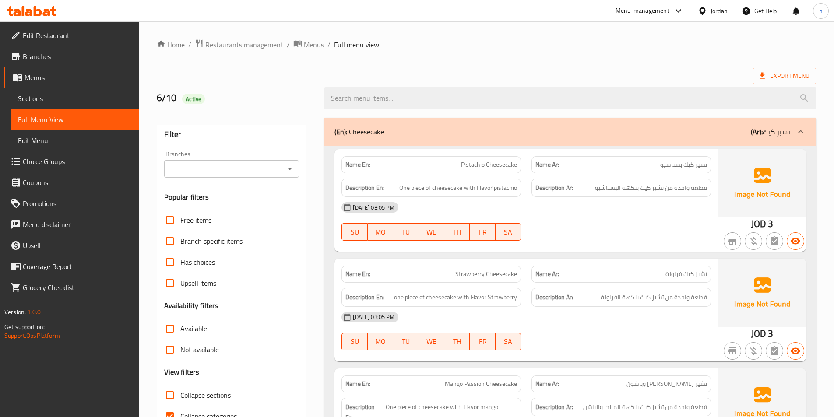
click at [32, 99] on span "Sections" at bounding box center [75, 98] width 114 height 11
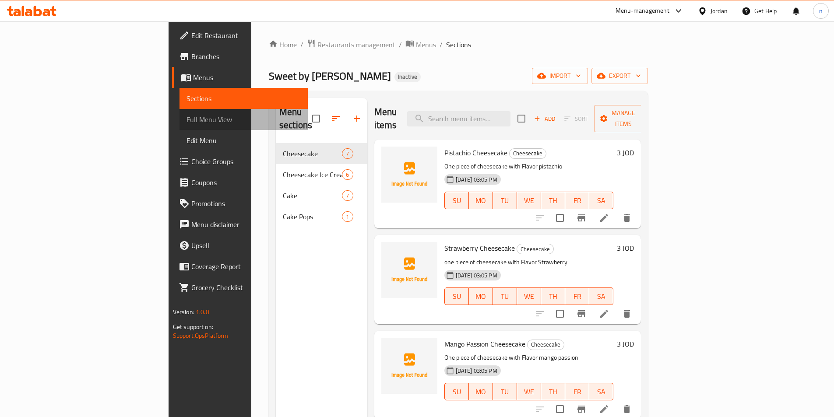
click at [187, 117] on span "Full Menu View" at bounding box center [244, 119] width 114 height 11
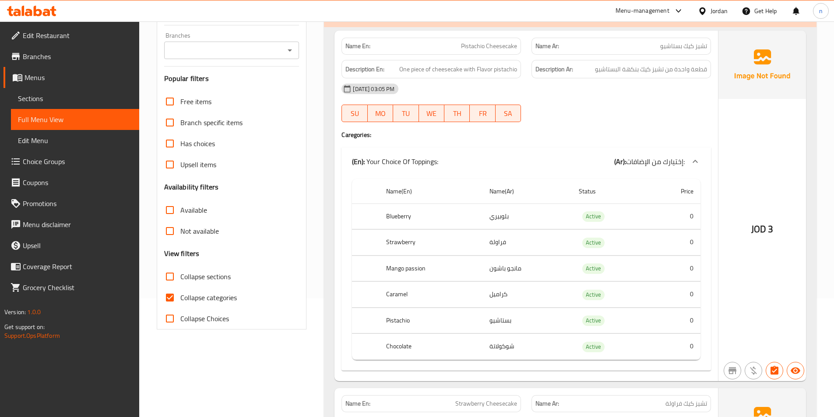
scroll to position [131, 0]
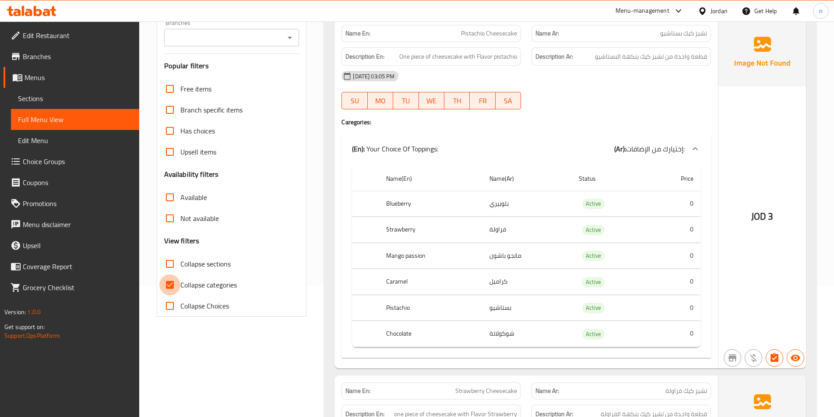
click at [169, 286] on input "Collapse categories" at bounding box center [169, 285] width 21 height 21
checkbox input "false"
click at [170, 265] on input "Collapse sections" at bounding box center [169, 264] width 21 height 21
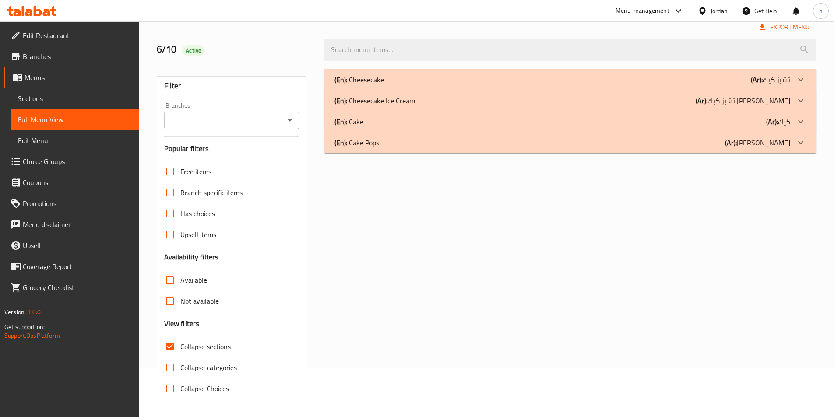
scroll to position [49, 0]
click at [407, 136] on div "(En): Cake Pops (Ar): كيك بوبس" at bounding box center [570, 142] width 493 height 21
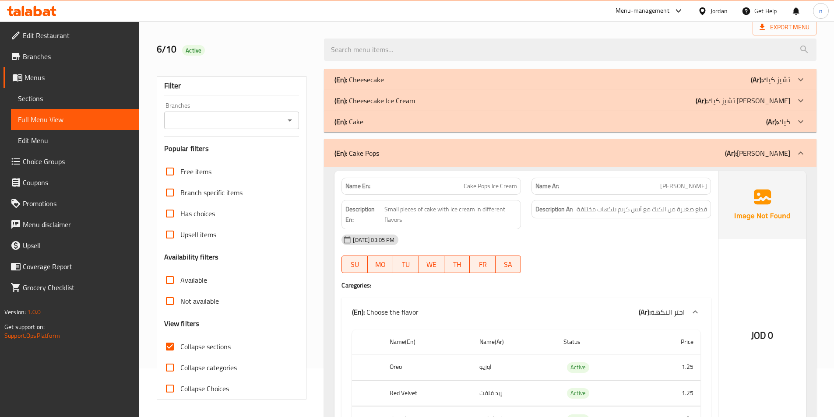
click at [411, 126] on div "(En): Cake (Ar): كيك" at bounding box center [563, 121] width 456 height 11
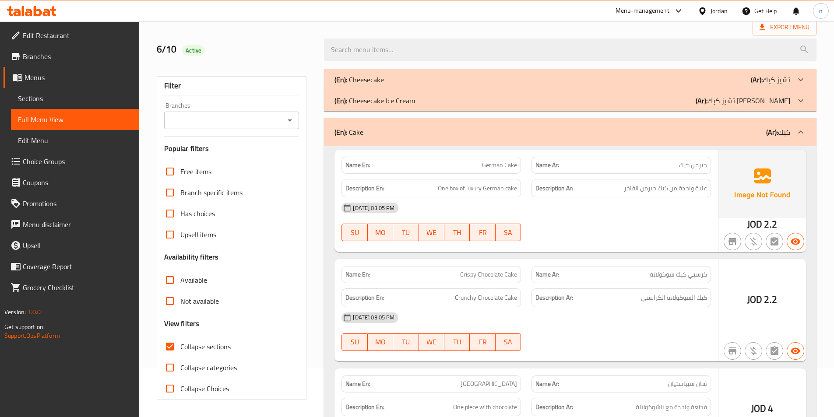
click at [457, 98] on div "(En): Cheesecake Ice Cream (Ar): تشيز كيك ايس كريم" at bounding box center [563, 100] width 456 height 11
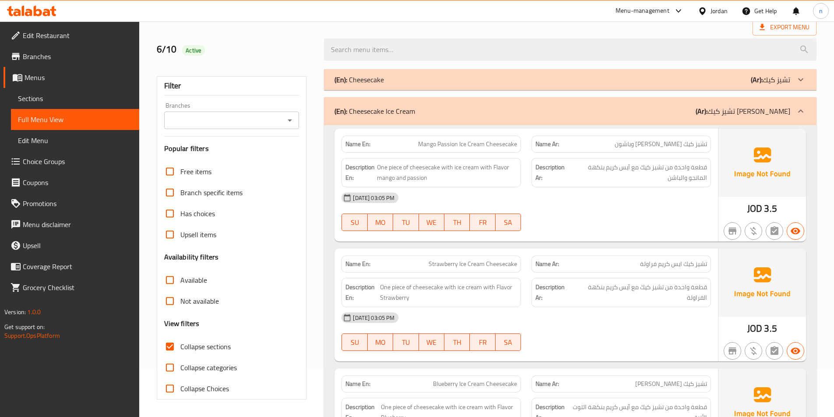
click at [468, 80] on div "(En): Cheesecake (Ar): تشيز كيك" at bounding box center [563, 79] width 456 height 11
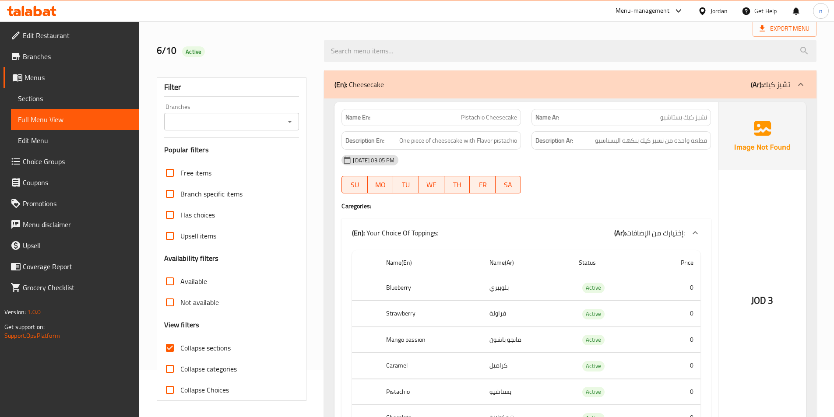
scroll to position [0, 0]
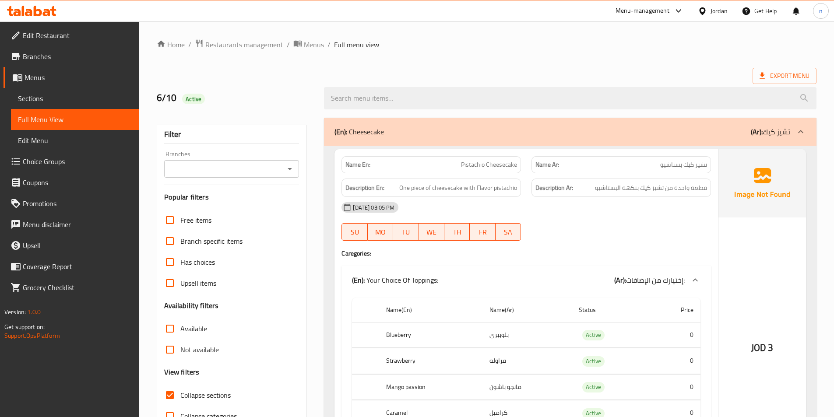
click at [167, 394] on input "Collapse sections" at bounding box center [169, 395] width 21 height 21
checkbox input "false"
click at [775, 72] on span "Export Menu" at bounding box center [785, 76] width 50 height 11
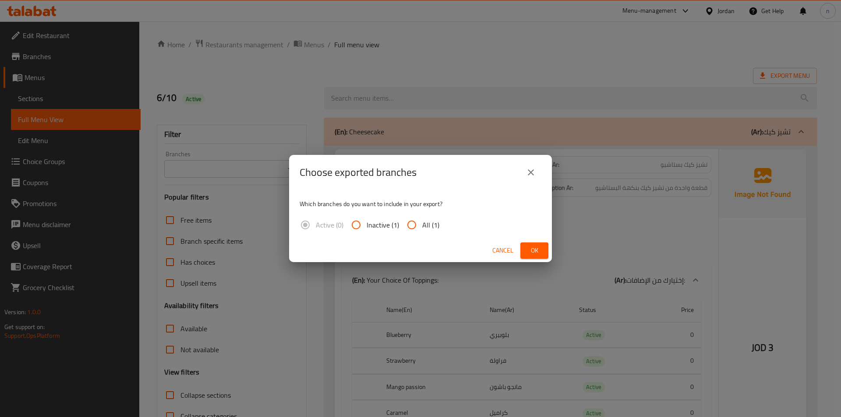
click at [408, 227] on input "All (1)" at bounding box center [411, 225] width 21 height 21
radio input "true"
click at [533, 255] on span "Ok" at bounding box center [534, 250] width 14 height 11
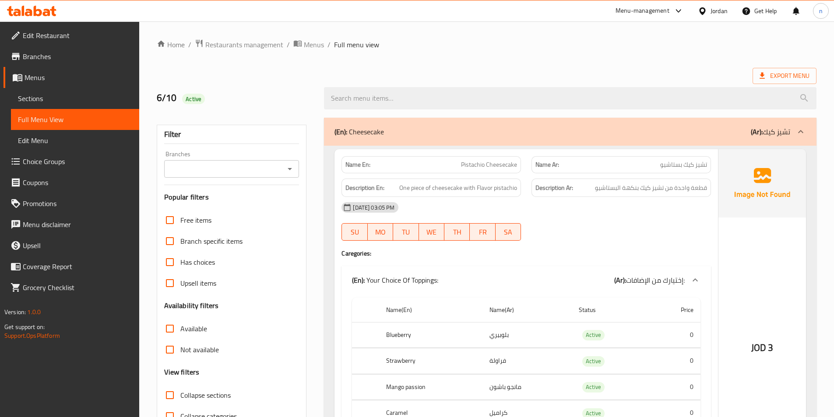
click at [483, 46] on ol "Home / Restaurants management / Menus / Full menu view" at bounding box center [487, 44] width 660 height 11
